Goal: Complete application form

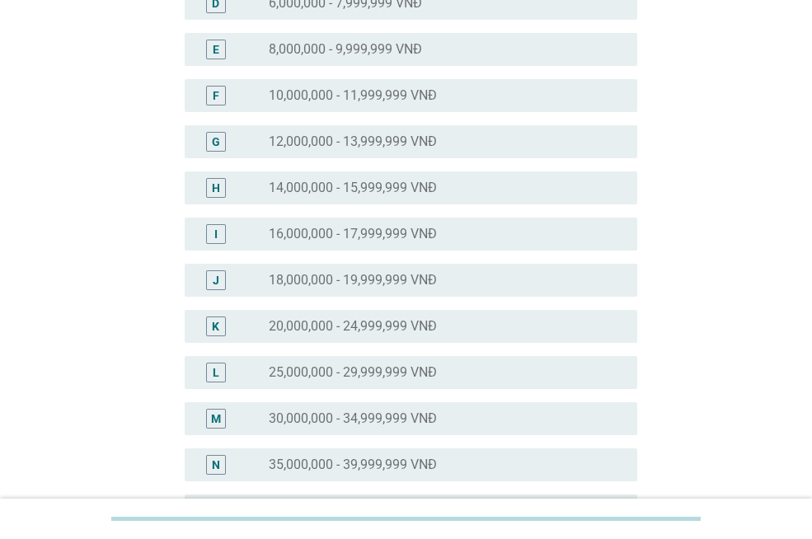
scroll to position [330, 0]
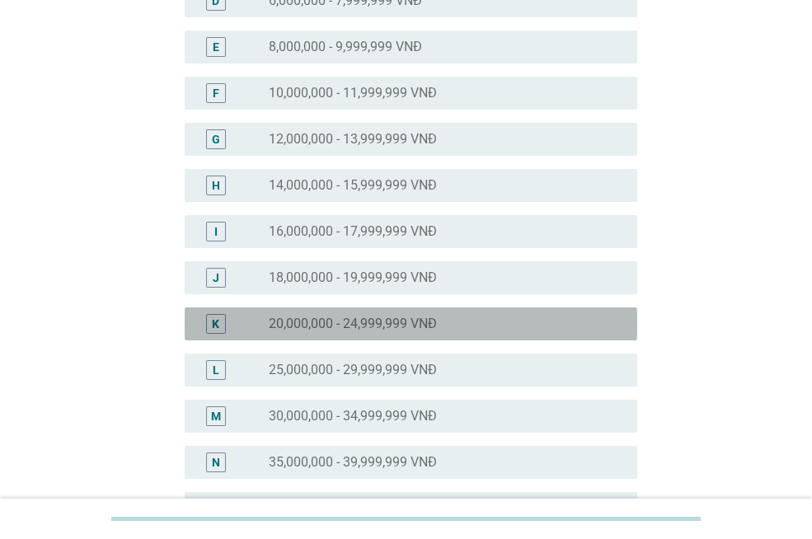
click at [488, 326] on div "radio_button_unchecked 20,000,000 - 24,999,999 VNĐ" at bounding box center [440, 324] width 342 height 16
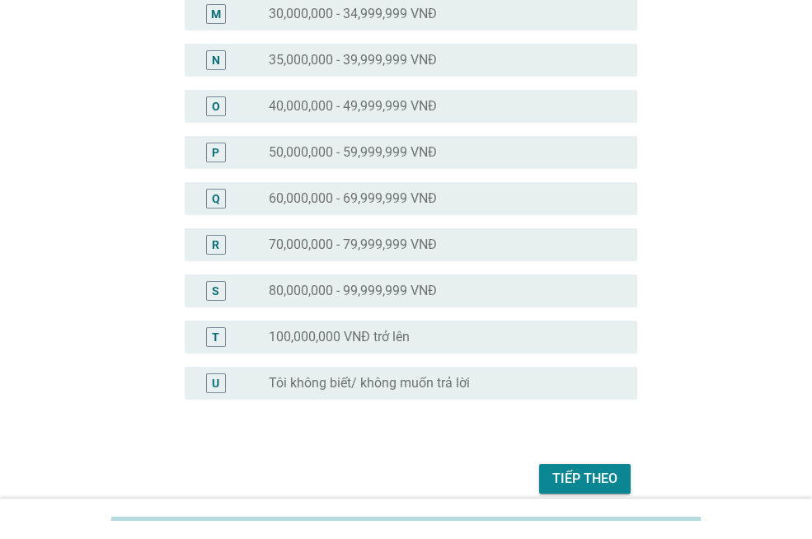
scroll to position [805, 0]
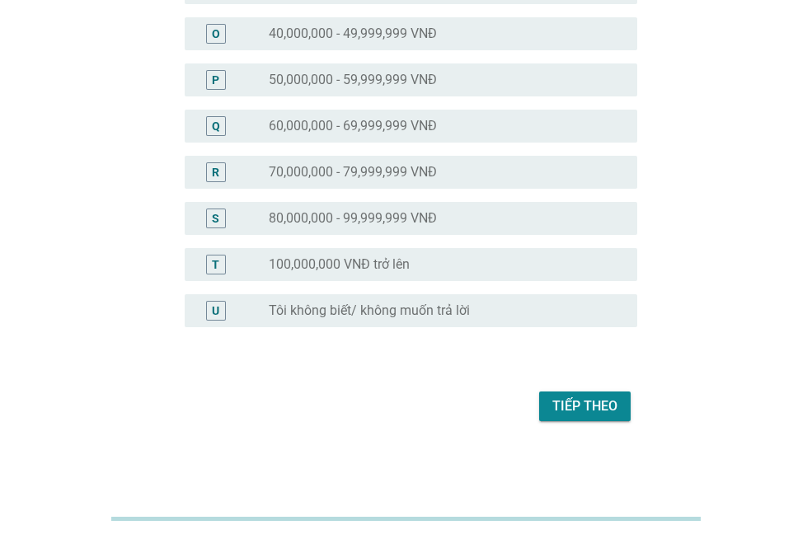
click at [580, 404] on div "Tiếp theo" at bounding box center [584, 407] width 65 height 20
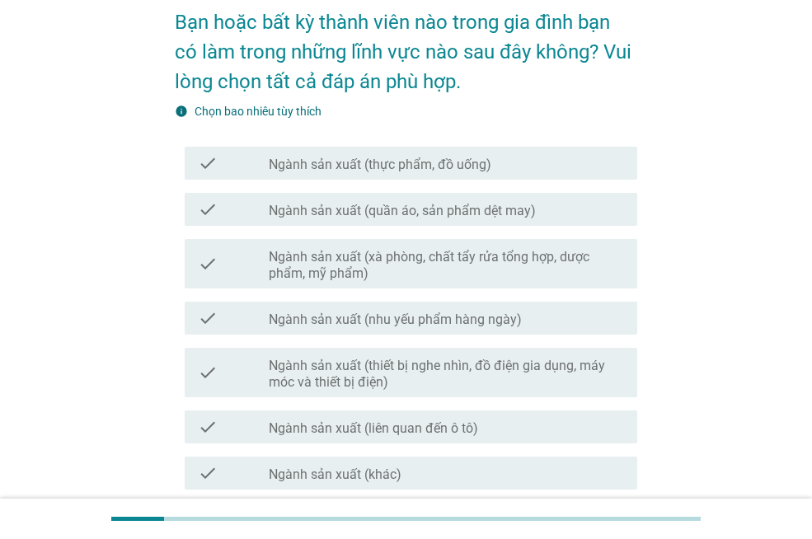
scroll to position [165, 0]
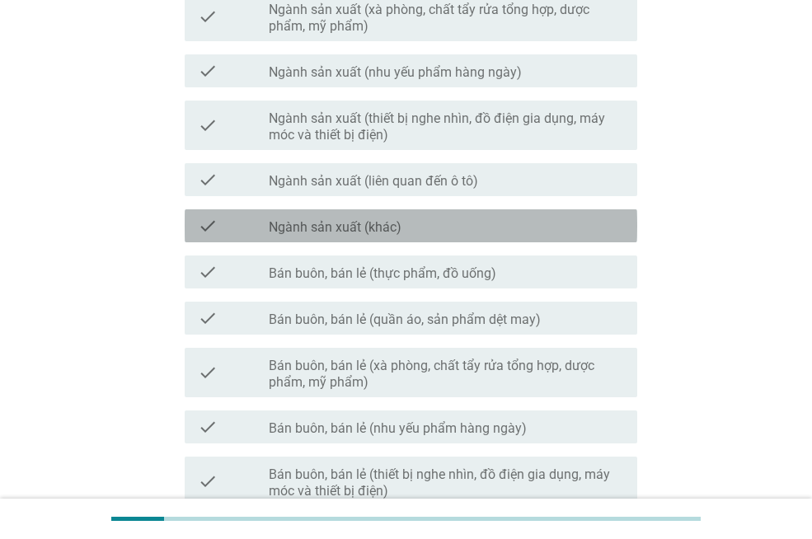
click at [471, 228] on div "check_box_outline_blank Ngành sản xuất (khác)" at bounding box center [446, 226] width 355 height 20
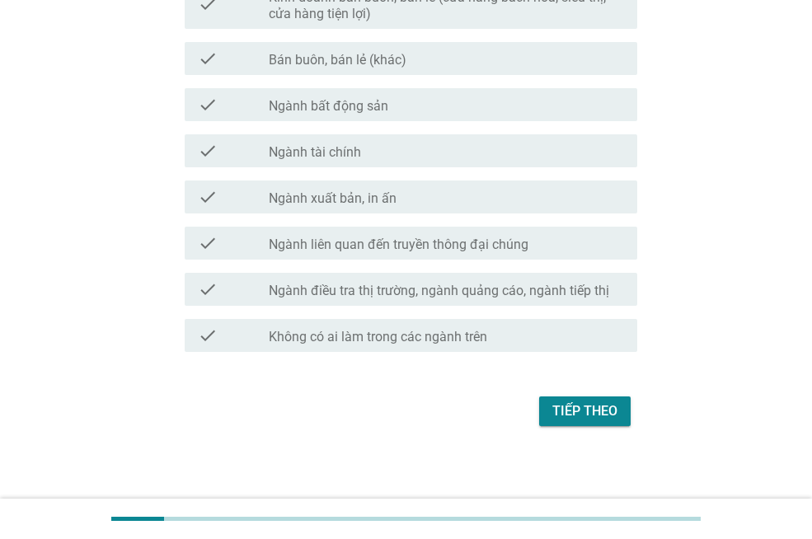
scroll to position [921, 0]
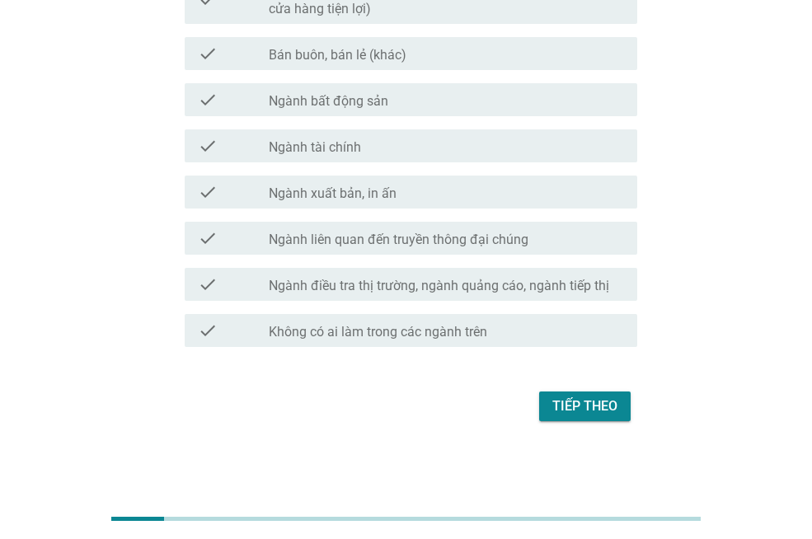
click at [565, 408] on div "Tiếp theo" at bounding box center [584, 407] width 65 height 20
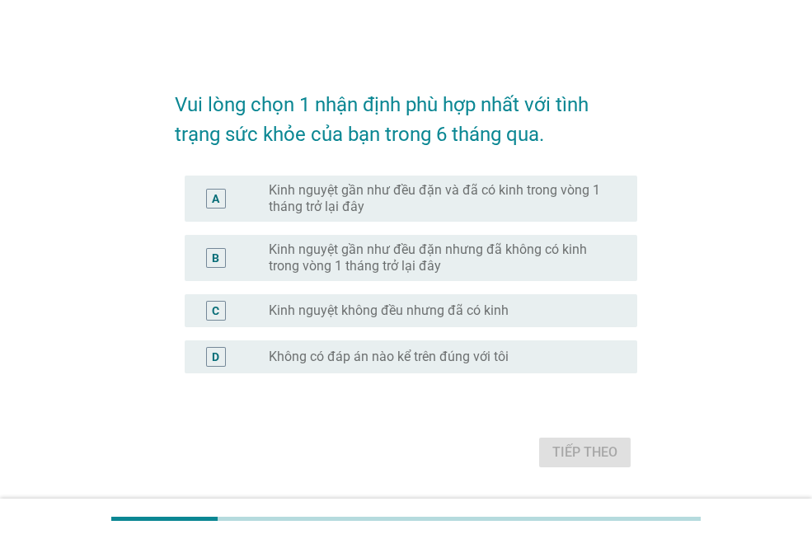
click at [560, 195] on label "Kinh nguyệt gần như đều đặn và đã có kinh trong vòng 1 tháng trở lại đây" at bounding box center [440, 198] width 342 height 33
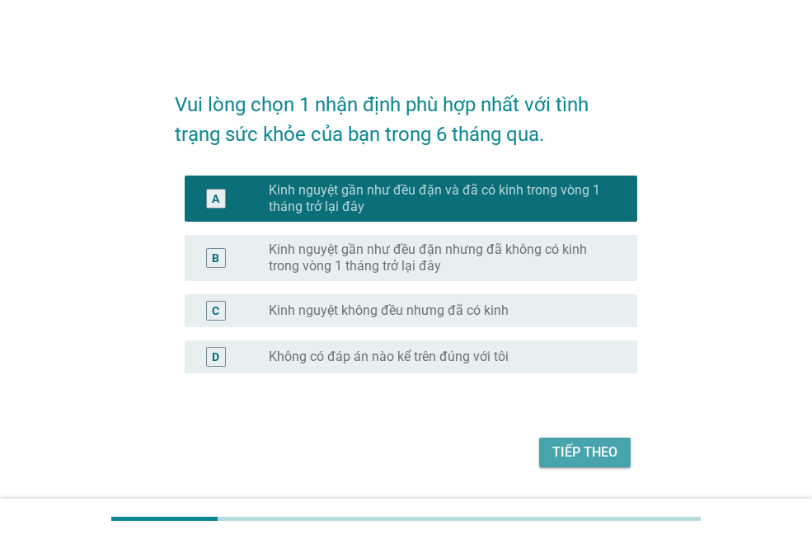
click at [597, 449] on div "Tiếp theo" at bounding box center [584, 453] width 65 height 20
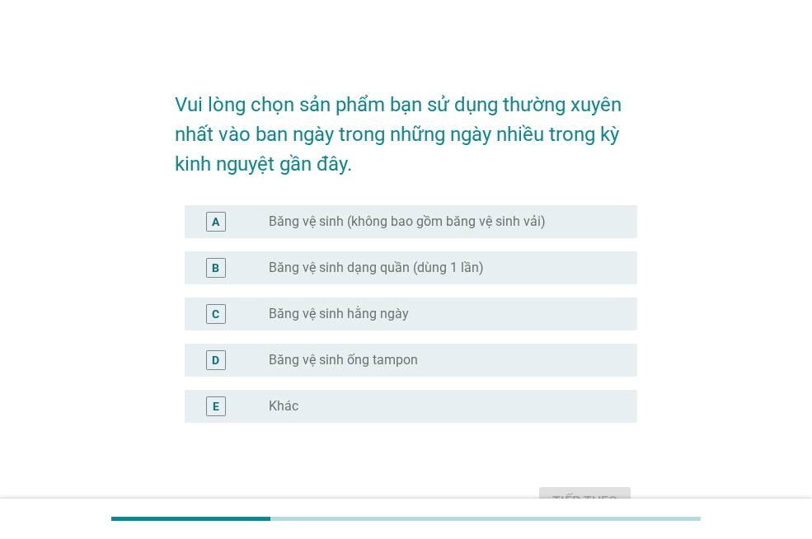
click at [478, 225] on label "Băng vệ sinh (không bao gồm băng vệ sinh vải)" at bounding box center [407, 222] width 277 height 16
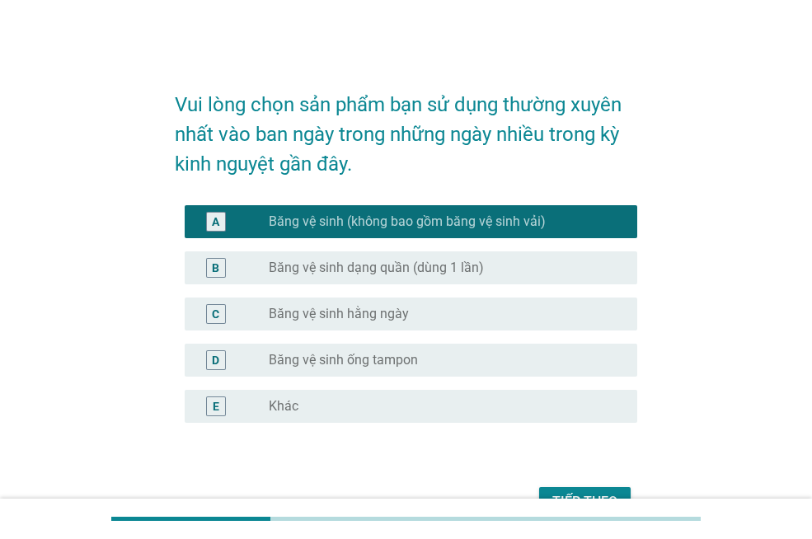
click at [478, 313] on div "radio_button_unchecked Băng vệ sinh hằng ngày" at bounding box center [440, 314] width 342 height 16
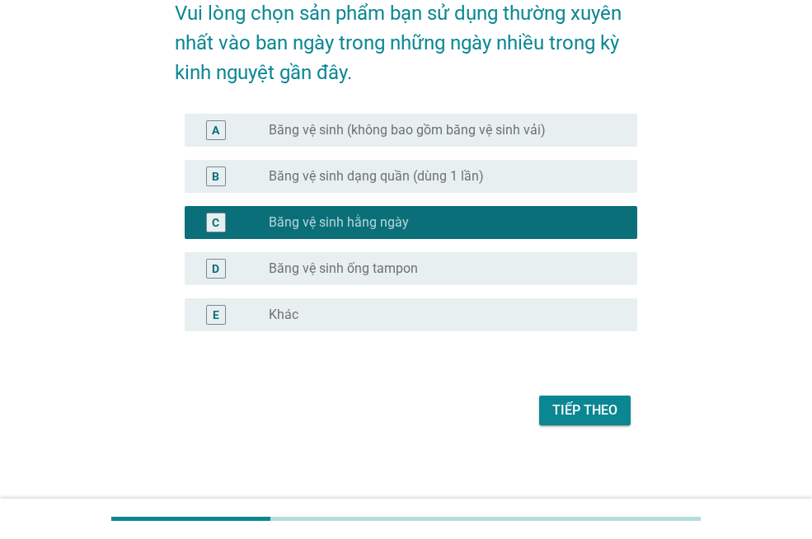
scroll to position [96, 0]
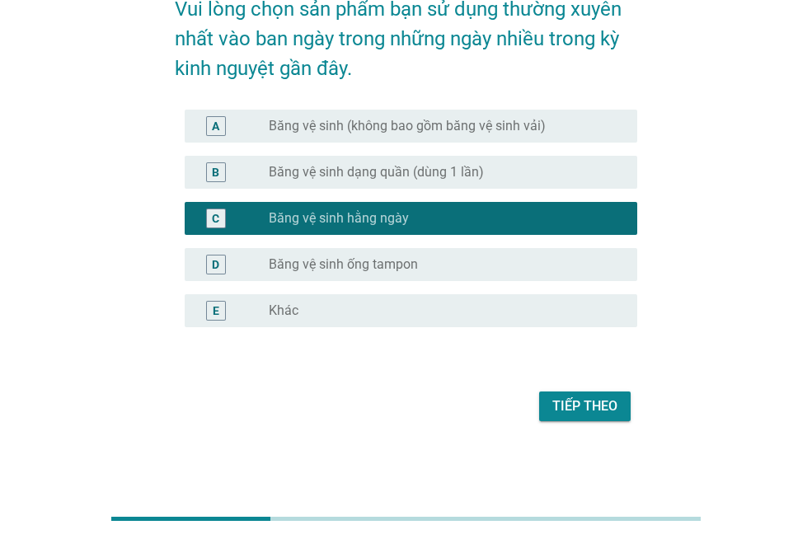
click at [500, 125] on label "Băng vệ sinh (không bao gồm băng vệ sinh vải)" at bounding box center [407, 126] width 277 height 16
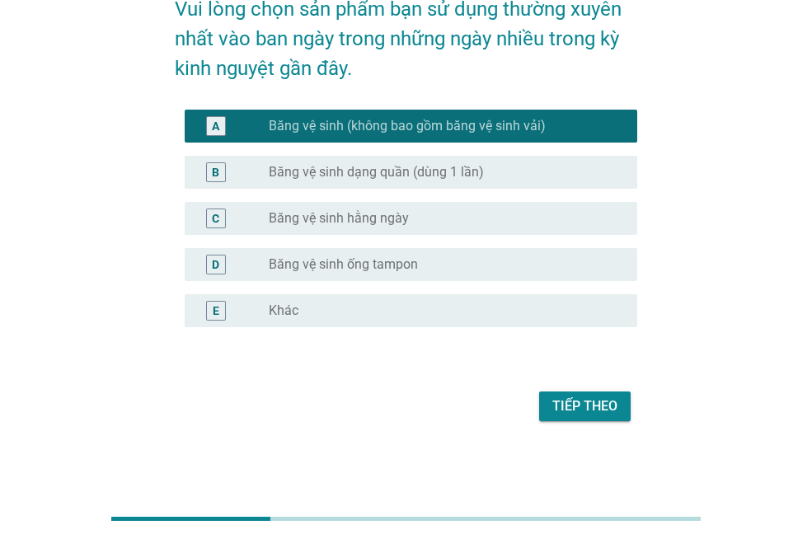
click at [594, 401] on div "Tiếp theo" at bounding box center [584, 407] width 65 height 20
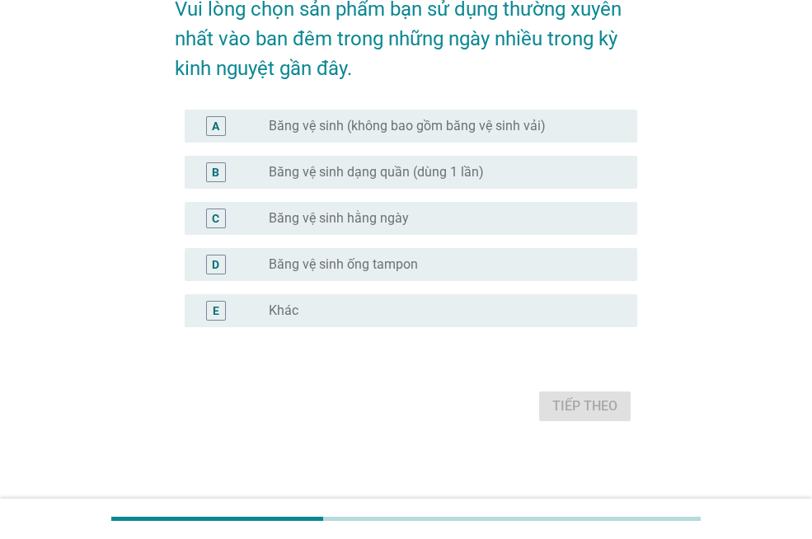
scroll to position [0, 0]
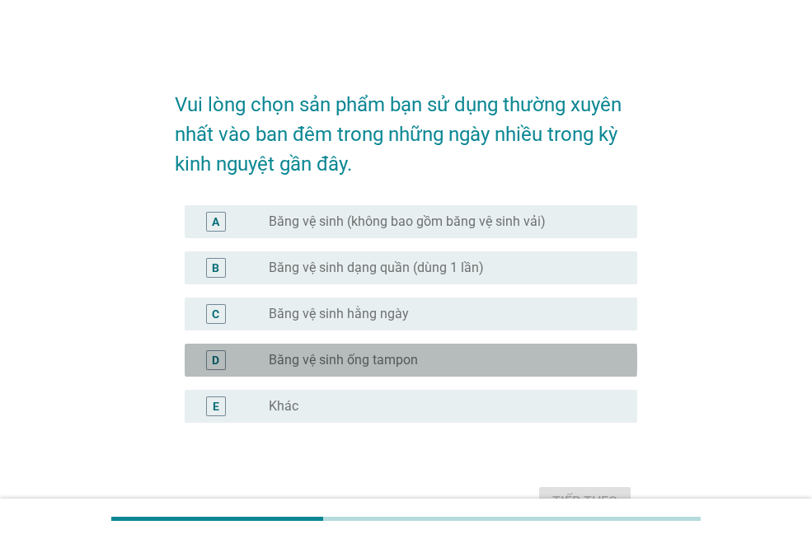
click at [451, 357] on div "radio_button_unchecked Băng vệ sinh ống tampon" at bounding box center [440, 360] width 342 height 16
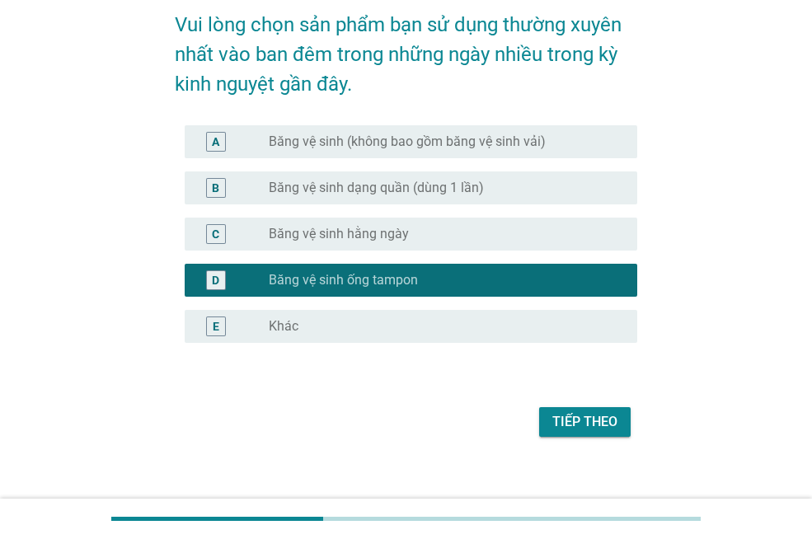
scroll to position [96, 0]
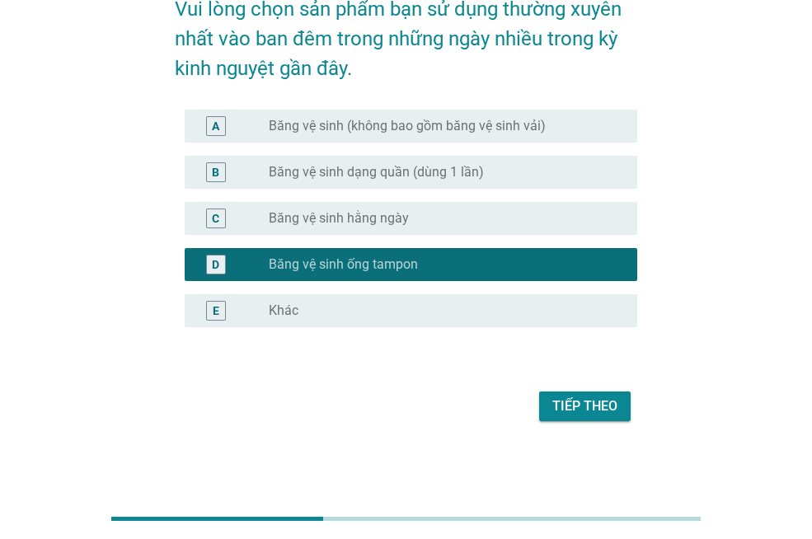
click at [580, 404] on div "Tiếp theo" at bounding box center [584, 407] width 65 height 20
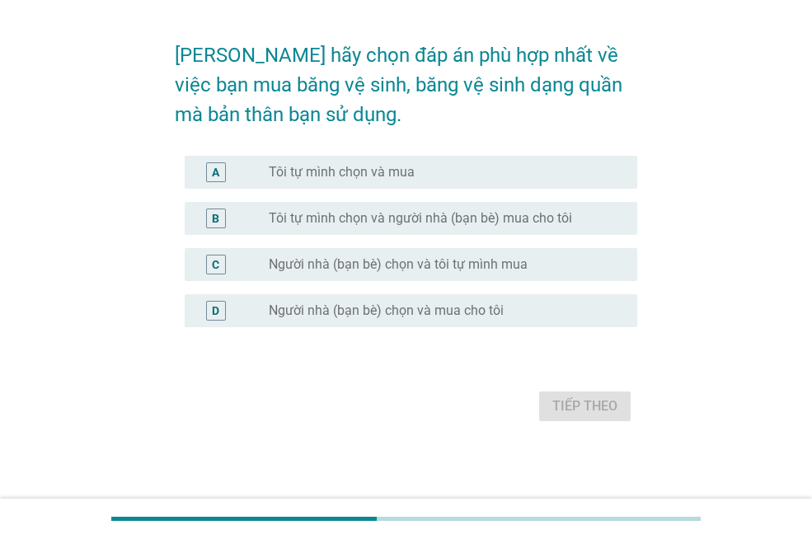
scroll to position [0, 0]
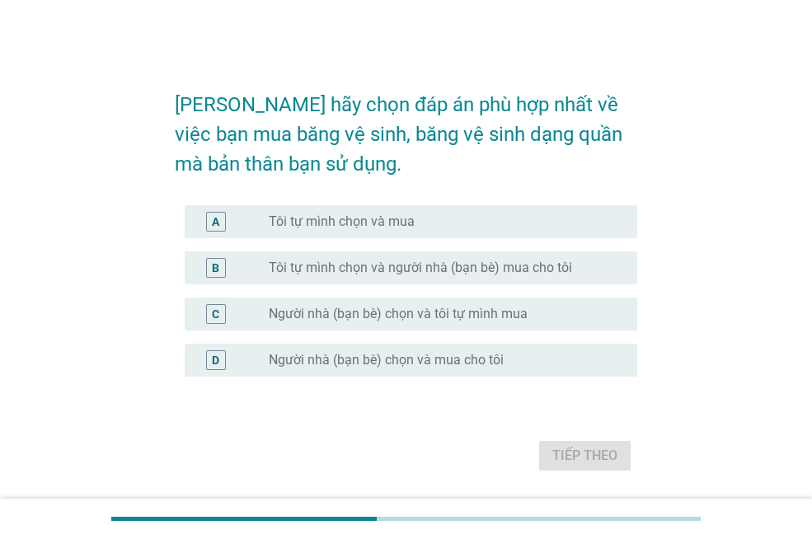
click at [581, 222] on div "radio_button_unchecked Tôi tự mình chọn và mua" at bounding box center [440, 222] width 342 height 16
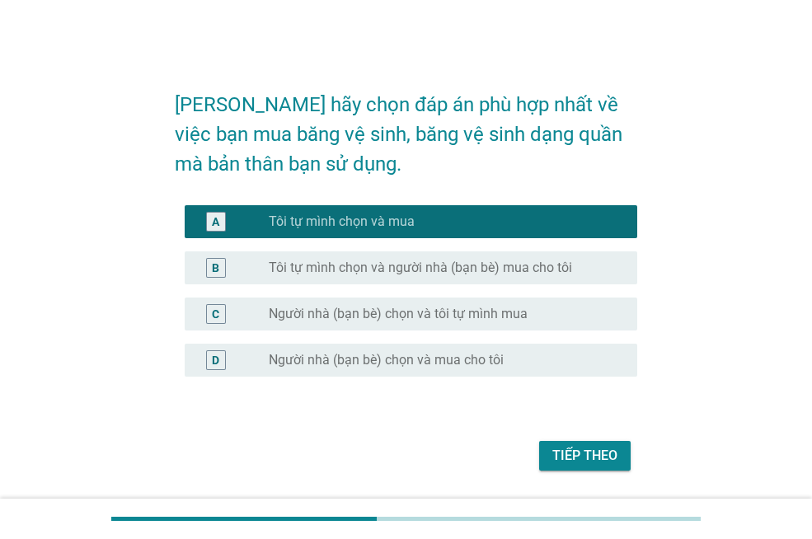
click at [590, 455] on div "Tiếp theo" at bounding box center [584, 456] width 65 height 20
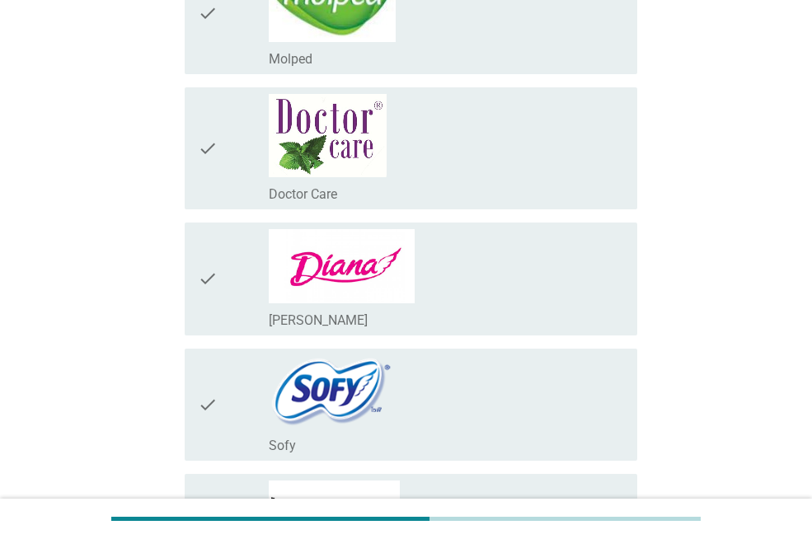
click at [579, 283] on div "check_box_outline_blank [PERSON_NAME]" at bounding box center [446, 279] width 355 height 100
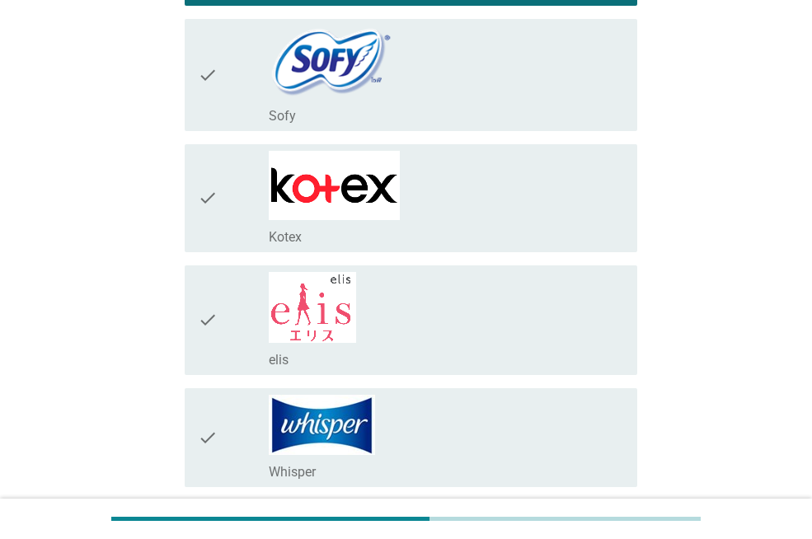
click at [548, 218] on div "check_box_outline_blank Kotex" at bounding box center [446, 198] width 355 height 95
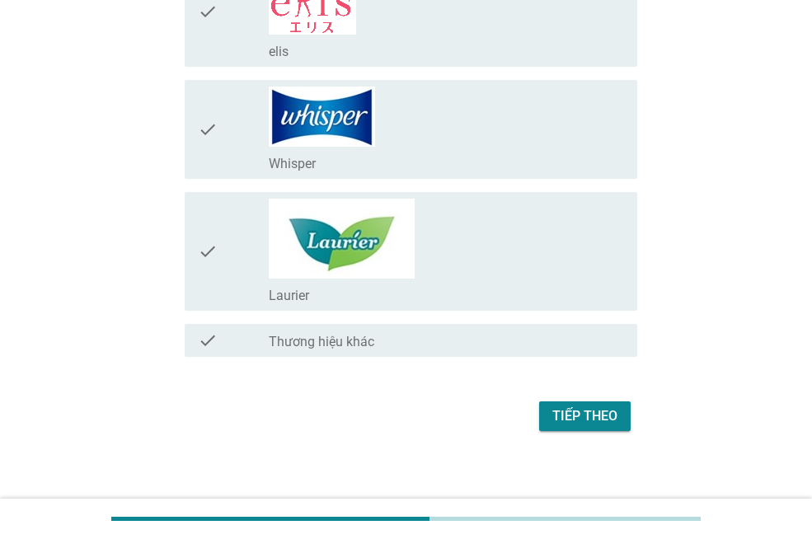
scroll to position [895, 0]
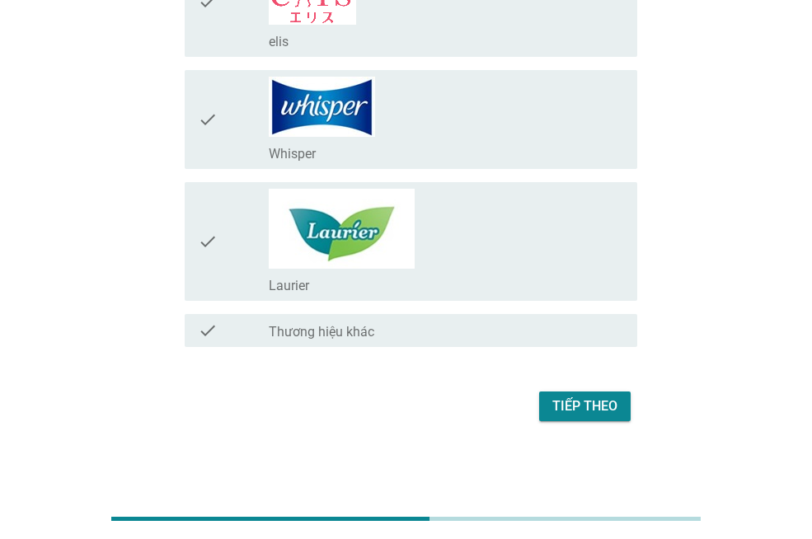
click at [613, 399] on div "Tiếp theo" at bounding box center [584, 407] width 65 height 20
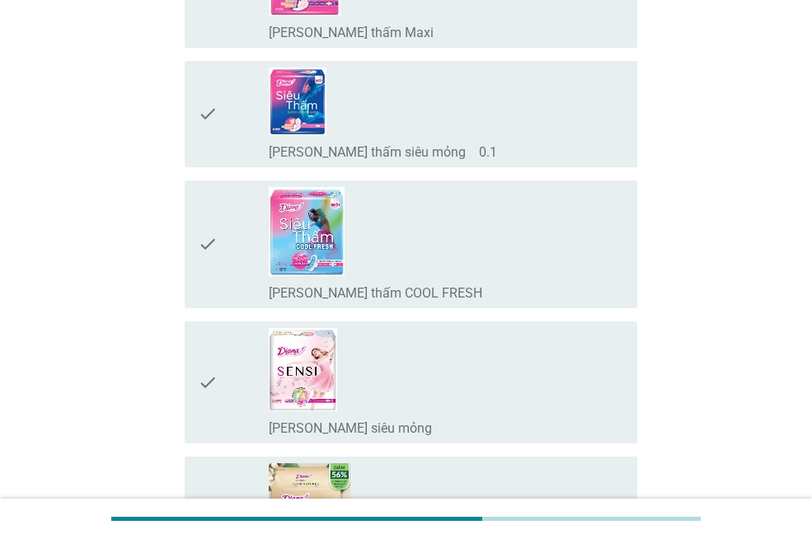
scroll to position [412, 0]
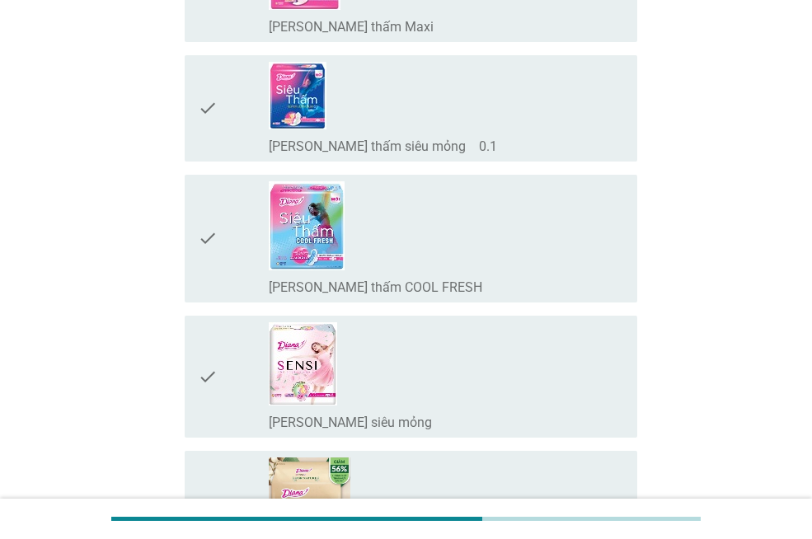
click at [491, 238] on div "check_box_outline_blank [PERSON_NAME] thấm COOL FRESH" at bounding box center [446, 238] width 355 height 115
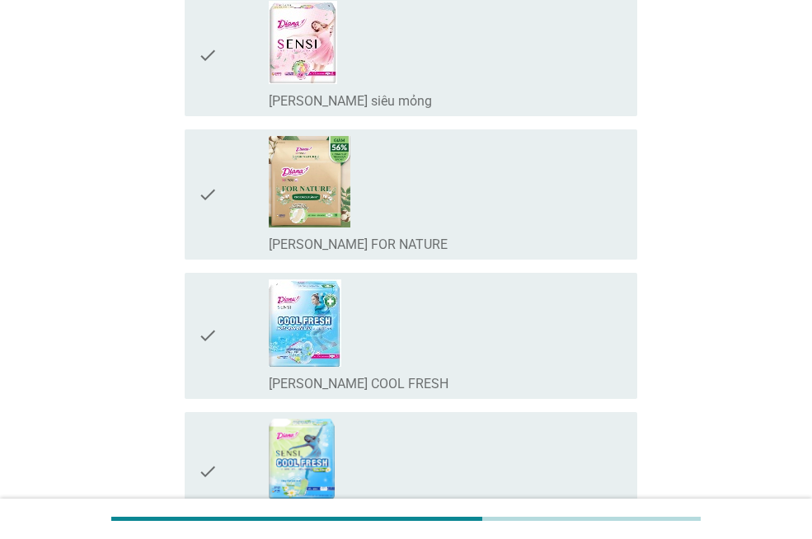
scroll to position [742, 0]
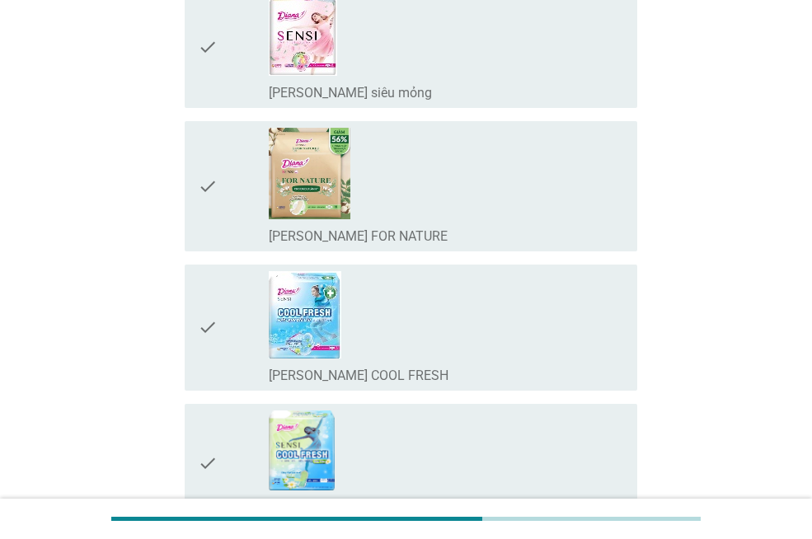
click at [583, 308] on div "check_box_outline_blank [PERSON_NAME] SENSI COOL FRESH" at bounding box center [446, 327] width 355 height 113
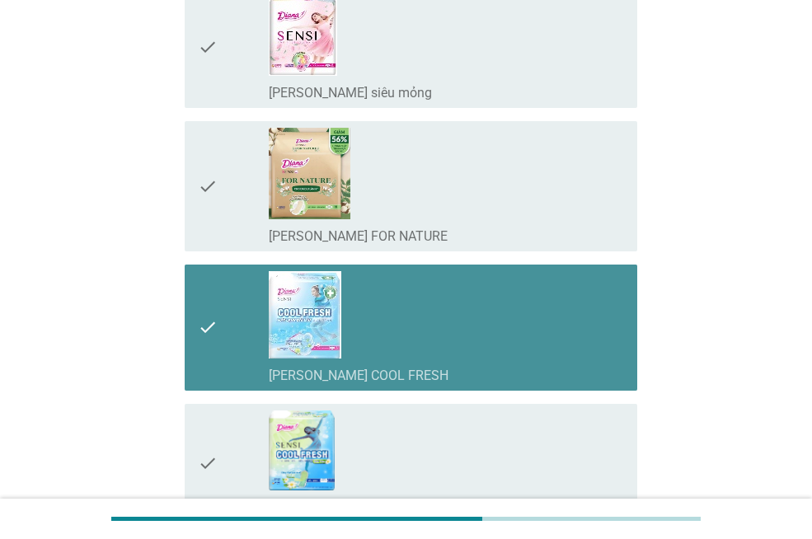
click at [555, 300] on div "check_box_outline_blank [PERSON_NAME] SENSI COOL FRESH" at bounding box center [446, 327] width 355 height 113
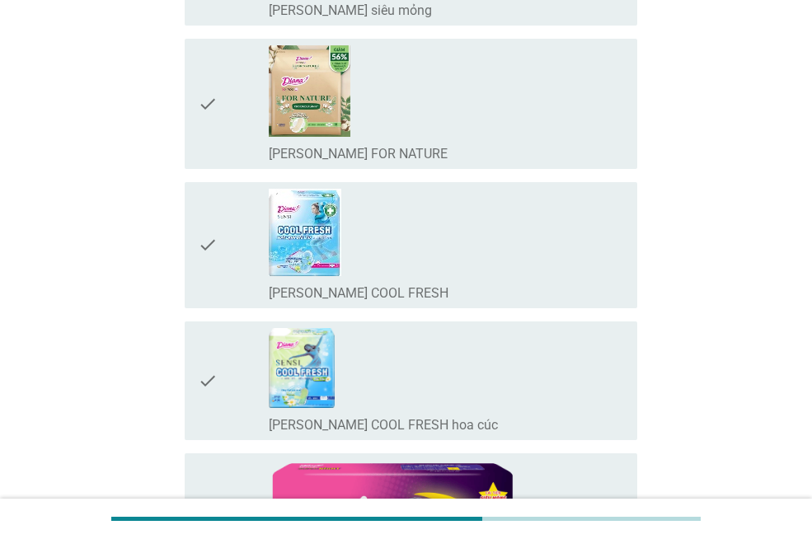
scroll to position [907, 0]
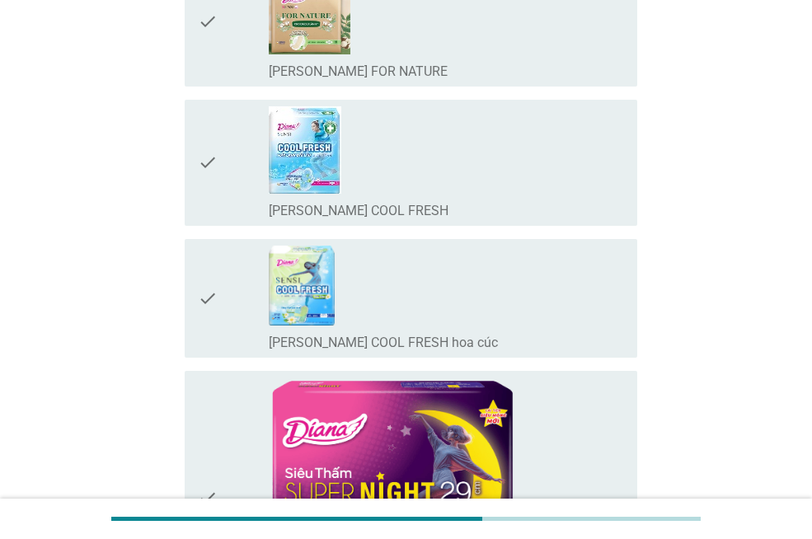
click at [488, 115] on div "check_box_outline_blank [PERSON_NAME] SENSI COOL FRESH" at bounding box center [446, 162] width 355 height 113
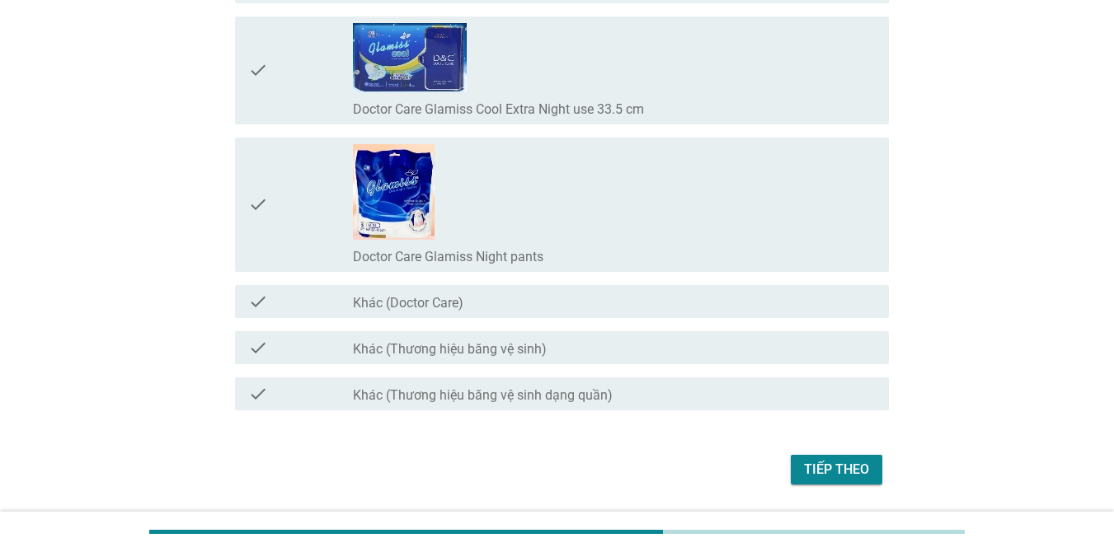
scroll to position [13407, 0]
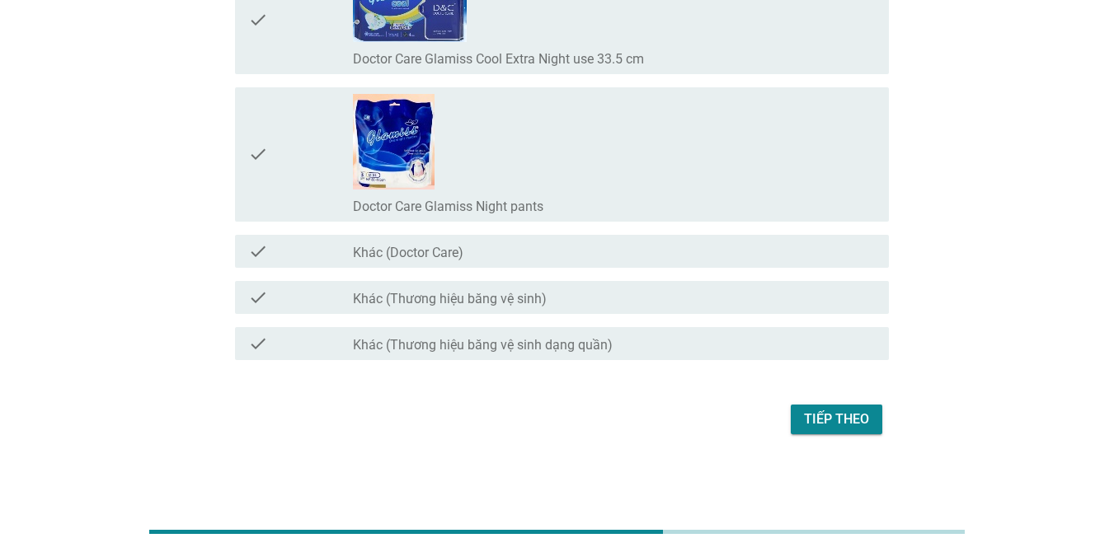
click at [811, 421] on div "Tiếp theo" at bounding box center [836, 420] width 65 height 20
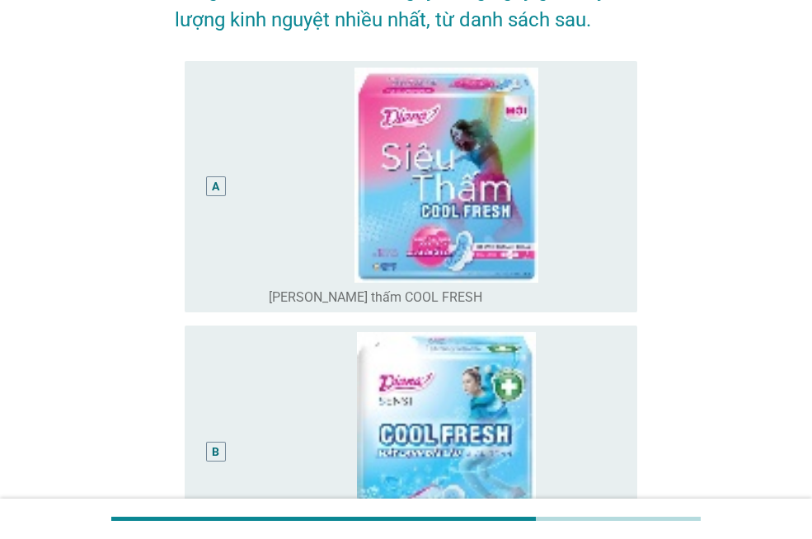
scroll to position [247, 0]
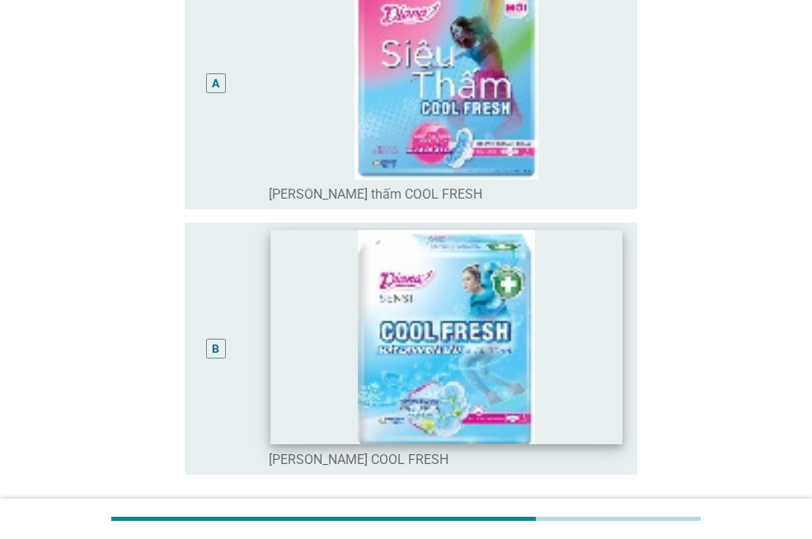
click at [275, 341] on img at bounding box center [445, 337] width 351 height 214
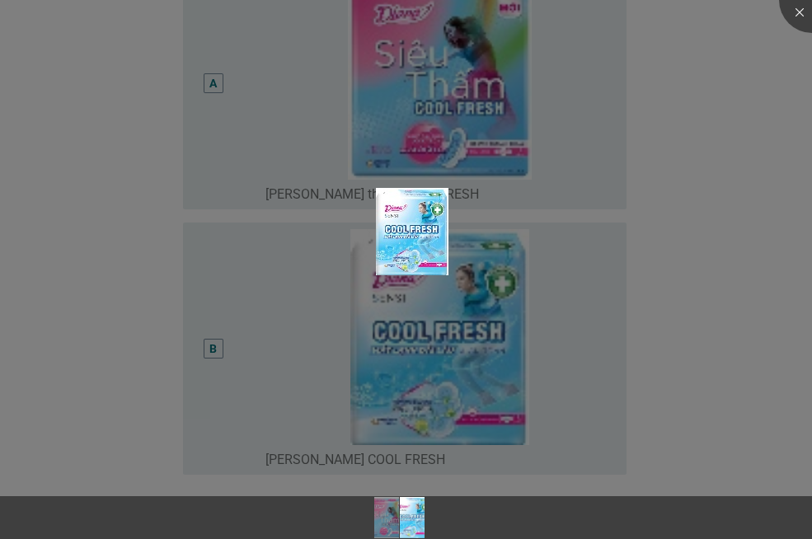
click at [226, 344] on div at bounding box center [406, 269] width 812 height 539
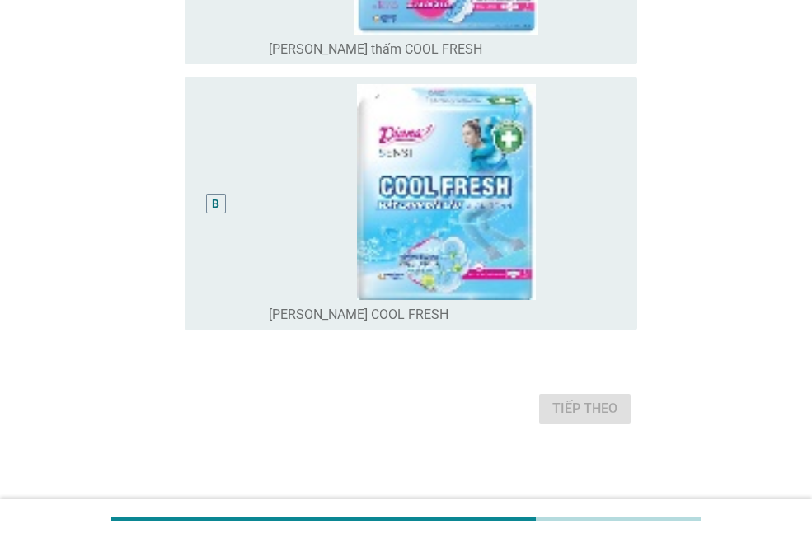
scroll to position [395, 0]
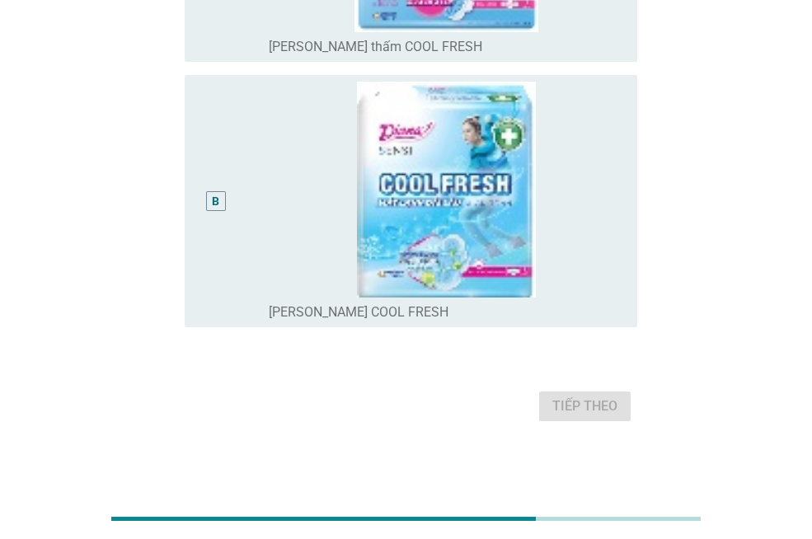
click at [201, 191] on div "B" at bounding box center [215, 201] width 35 height 239
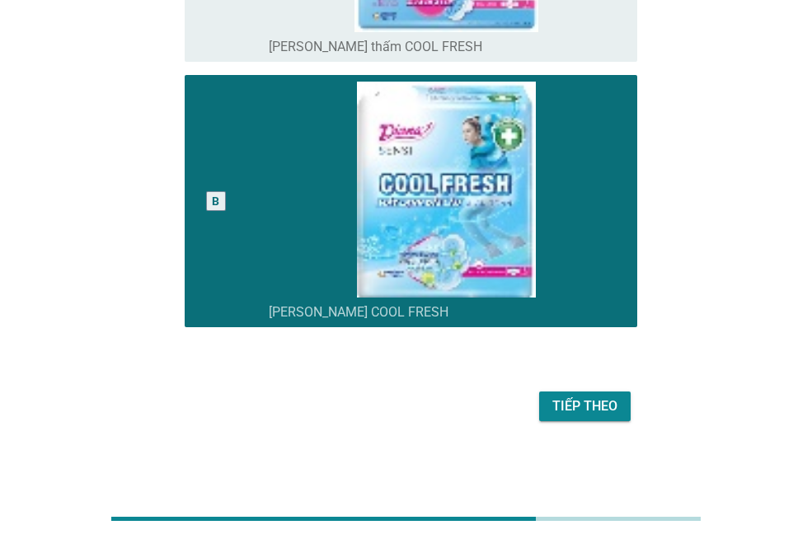
click at [580, 410] on div "Tiếp theo" at bounding box center [584, 407] width 65 height 20
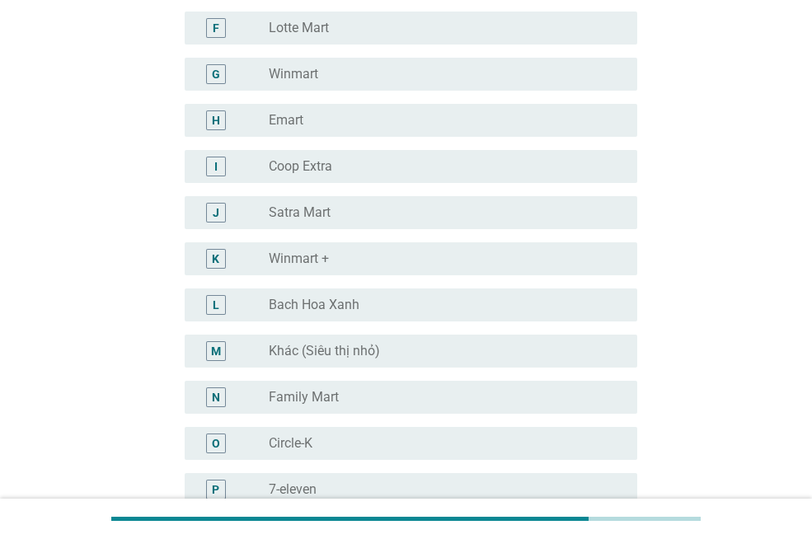
scroll to position [0, 0]
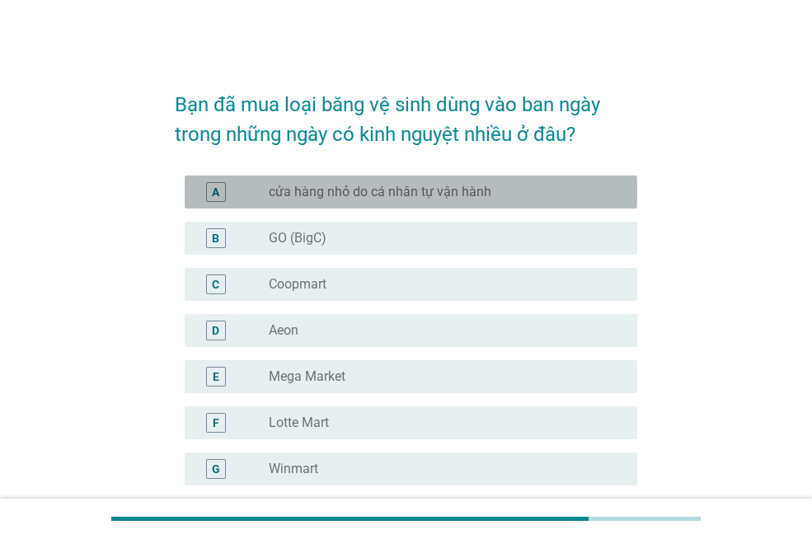
click at [553, 193] on div "radio_button_unchecked cửa hàng nhỏ do cá nhân tự vận hành" at bounding box center [440, 192] width 342 height 16
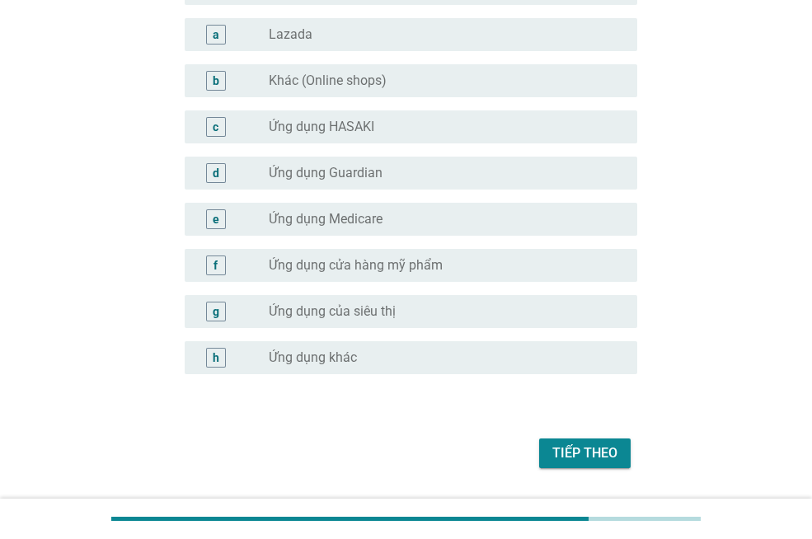
scroll to position [1682, 0]
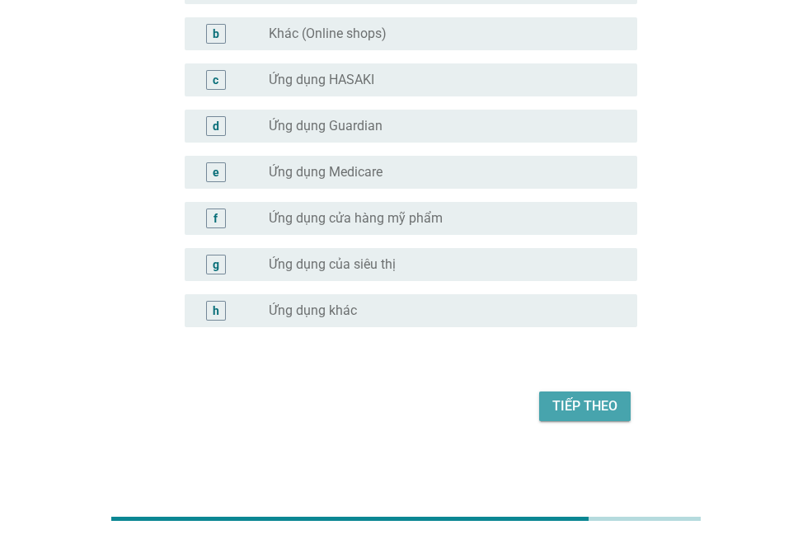
click at [586, 413] on div "Tiếp theo" at bounding box center [584, 407] width 65 height 20
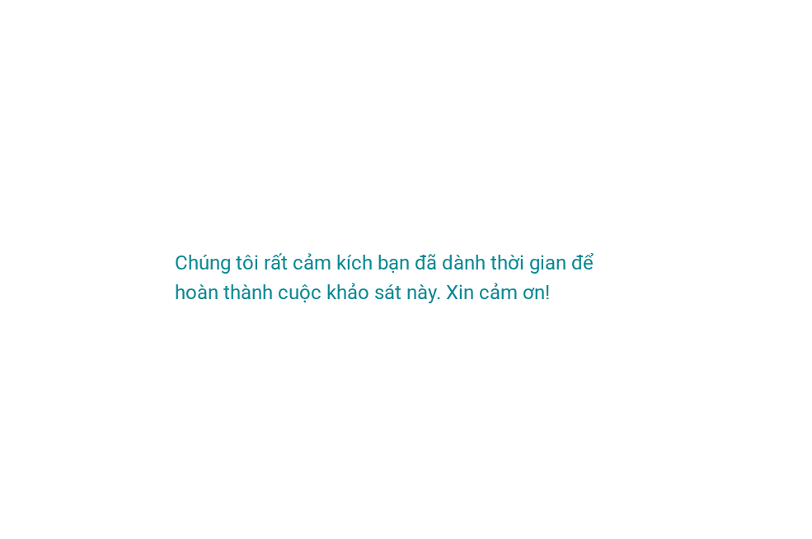
scroll to position [0, 0]
